Goal: Find specific page/section: Find specific page/section

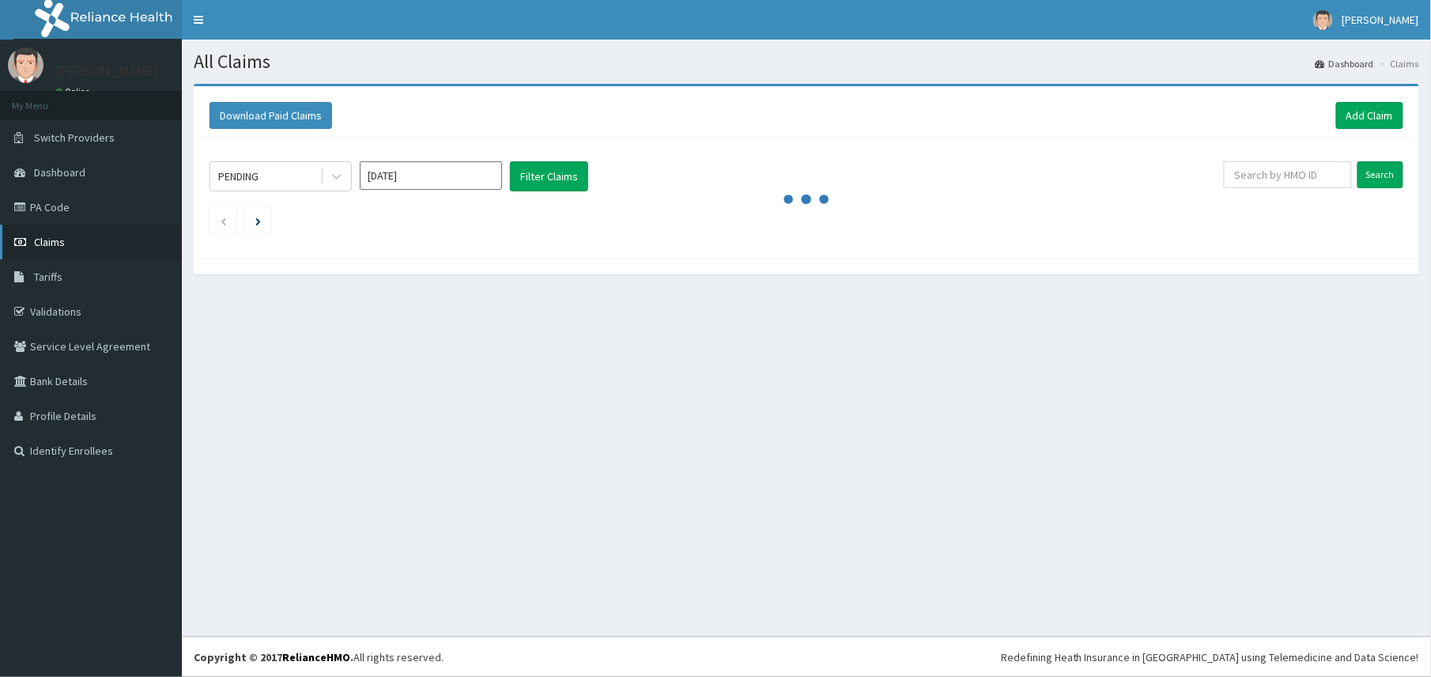
click at [44, 242] on span "Claims" at bounding box center [49, 242] width 31 height 14
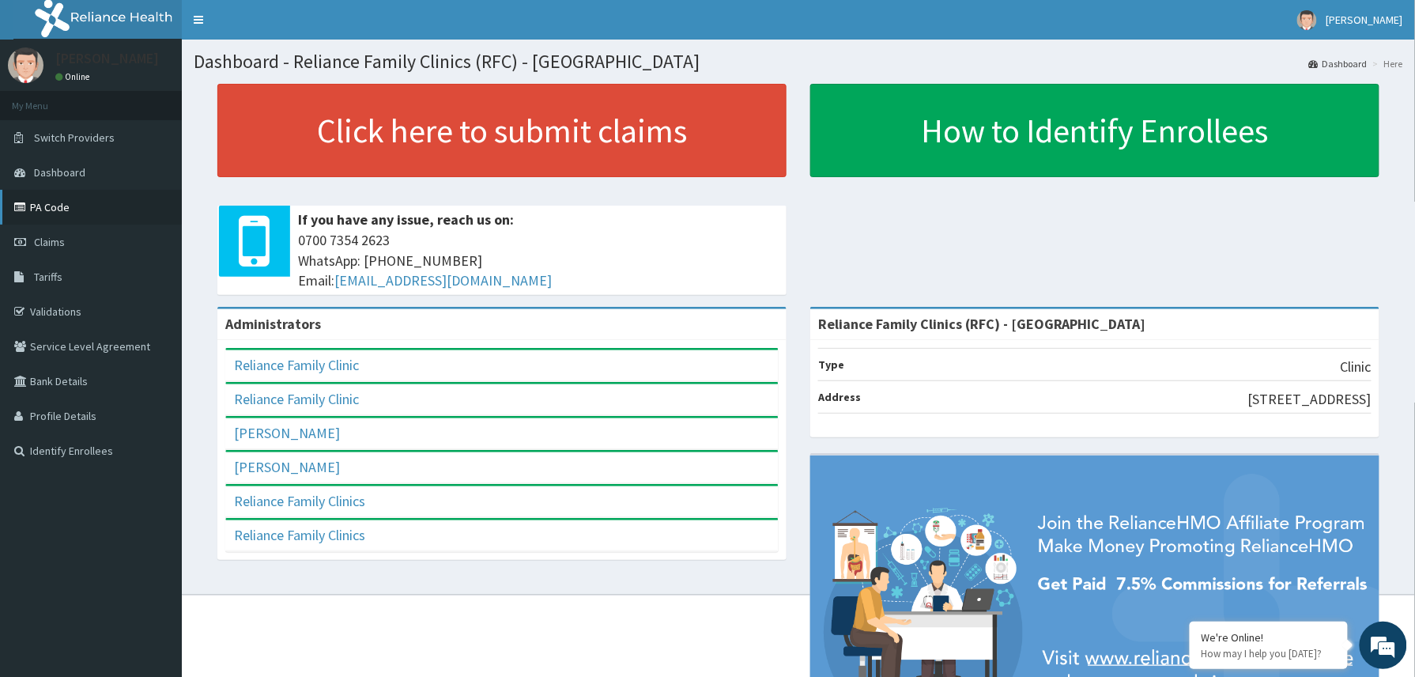
drag, startPoint x: 63, startPoint y: 210, endPoint x: 100, endPoint y: 221, distance: 38.0
click at [64, 210] on link "PA Code" at bounding box center [91, 207] width 182 height 35
